Goal: Find specific page/section: Find specific page/section

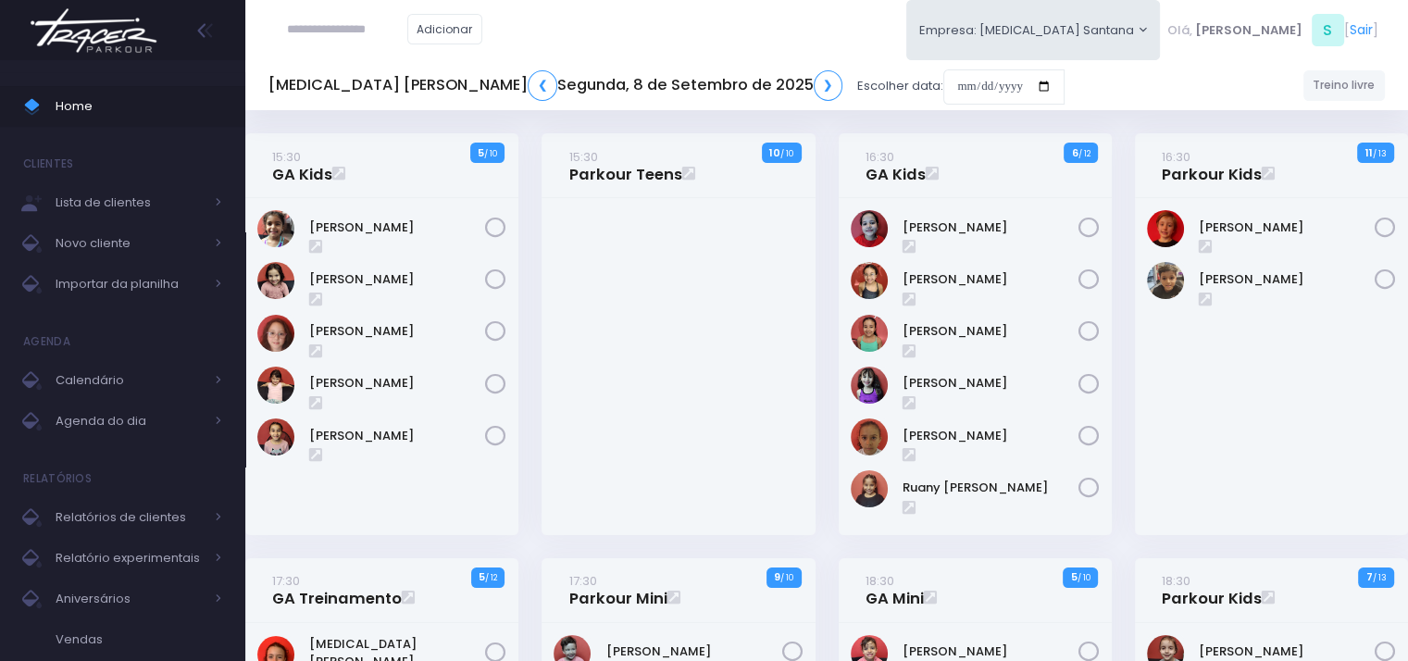
click at [375, 24] on input "text" at bounding box center [347, 29] width 120 height 35
type input "**********"
click input "submit" at bounding box center [0, 0] width 0 height 0
